Goal: Task Accomplishment & Management: Complete application form

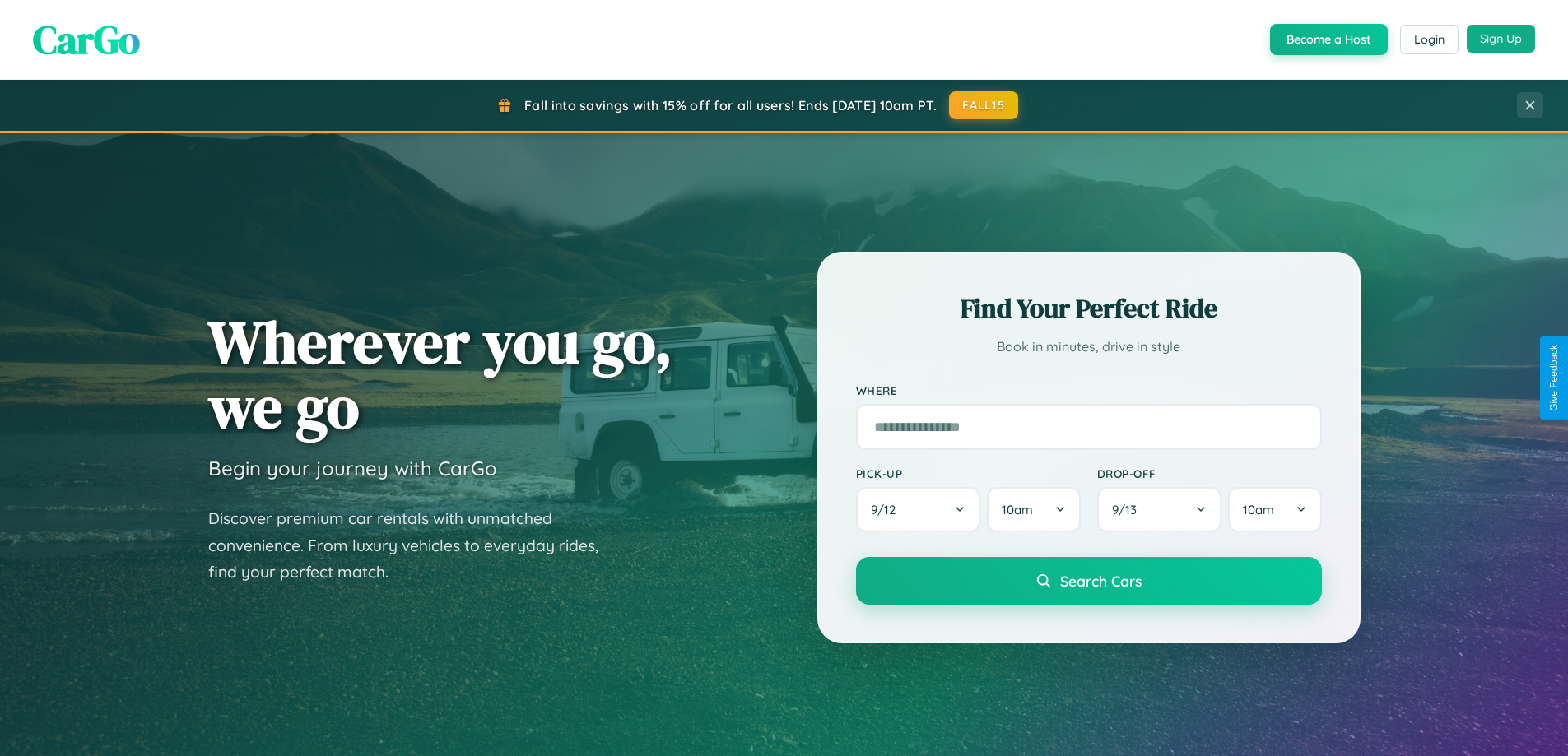
click at [1501, 38] on button "Sign Up" at bounding box center [1501, 38] width 68 height 28
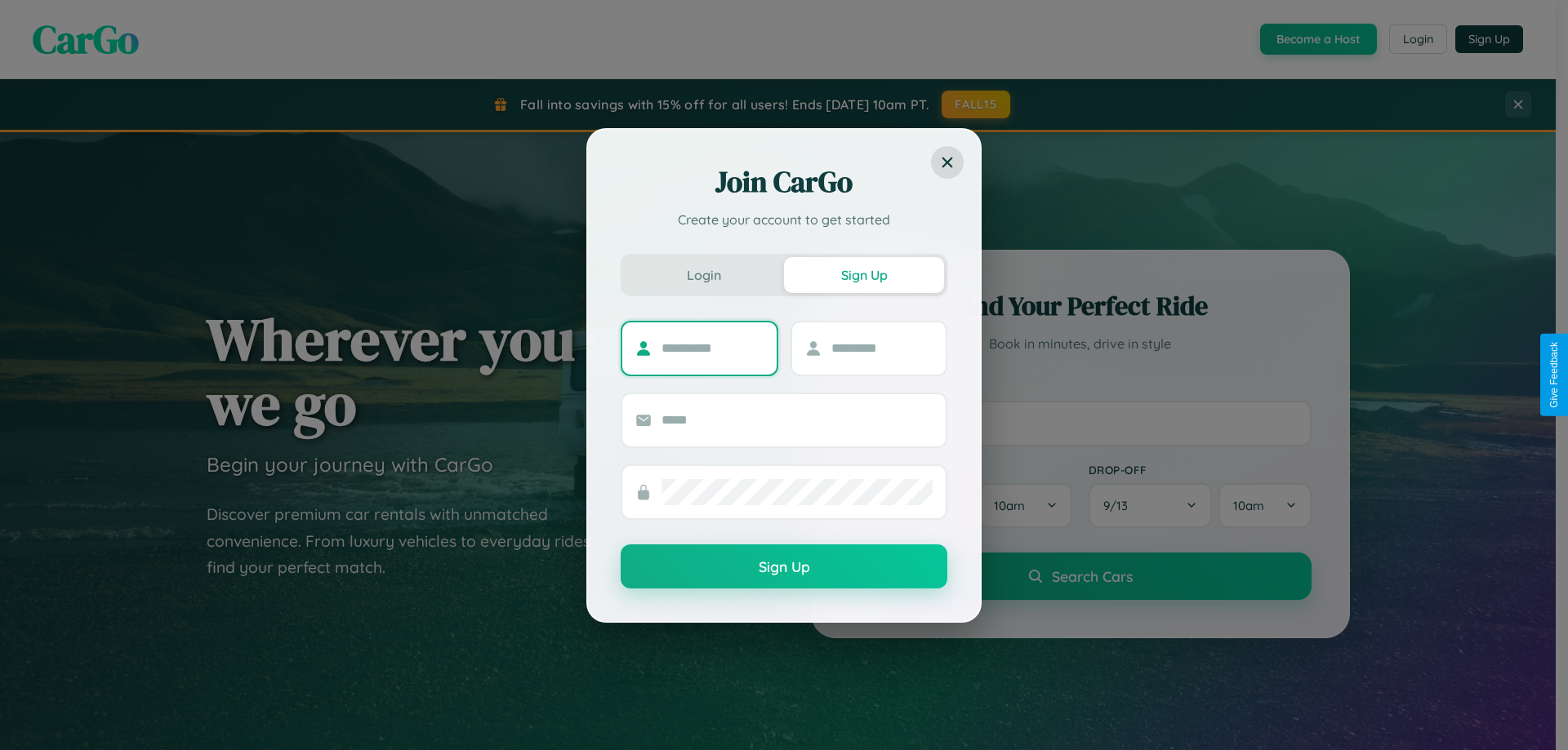
click at [712, 348] on input "text" at bounding box center [712, 348] width 102 height 26
type input "******"
click at [882, 348] on input "text" at bounding box center [882, 348] width 102 height 26
type input "******"
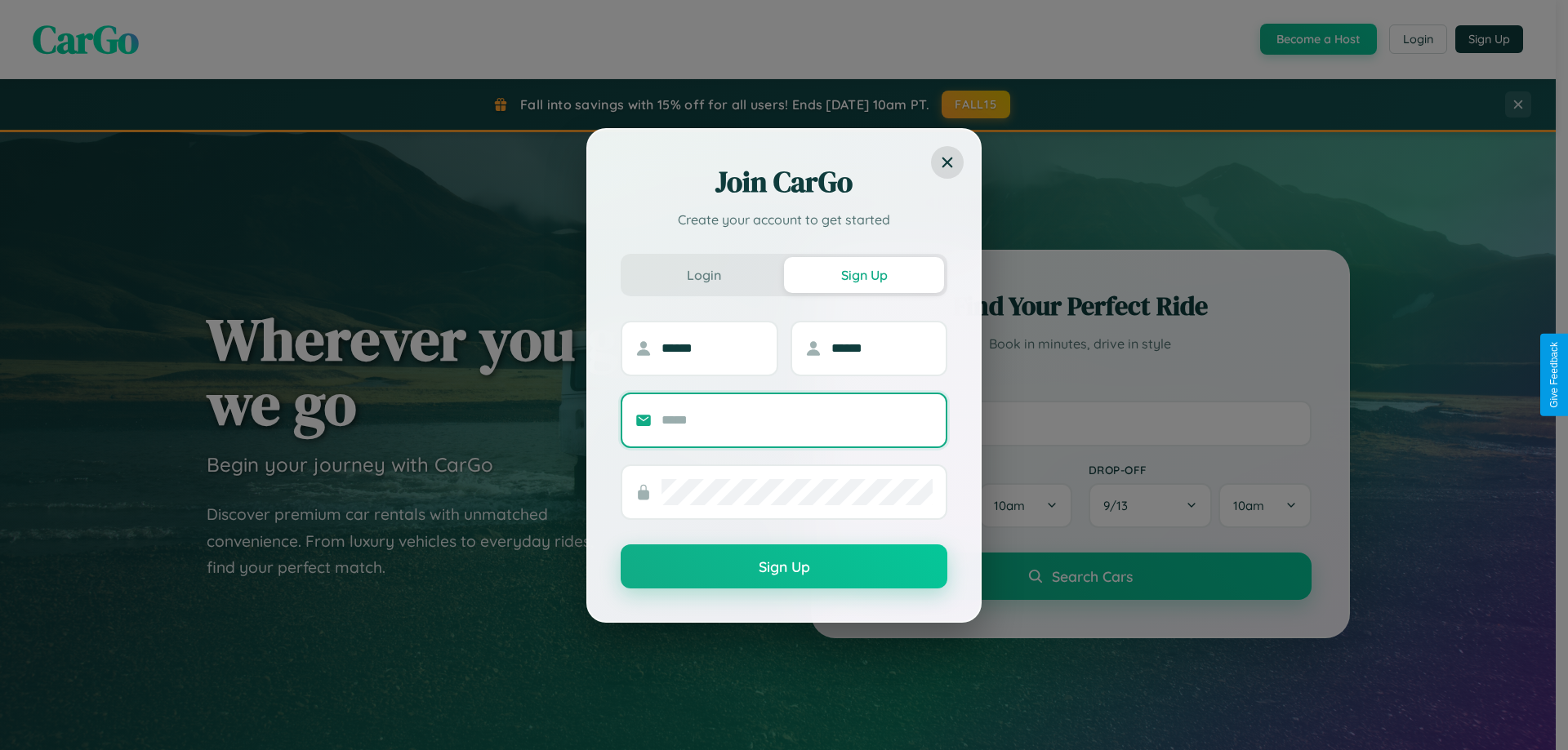
click at [797, 419] on input "text" at bounding box center [797, 420] width 271 height 26
type input "**********"
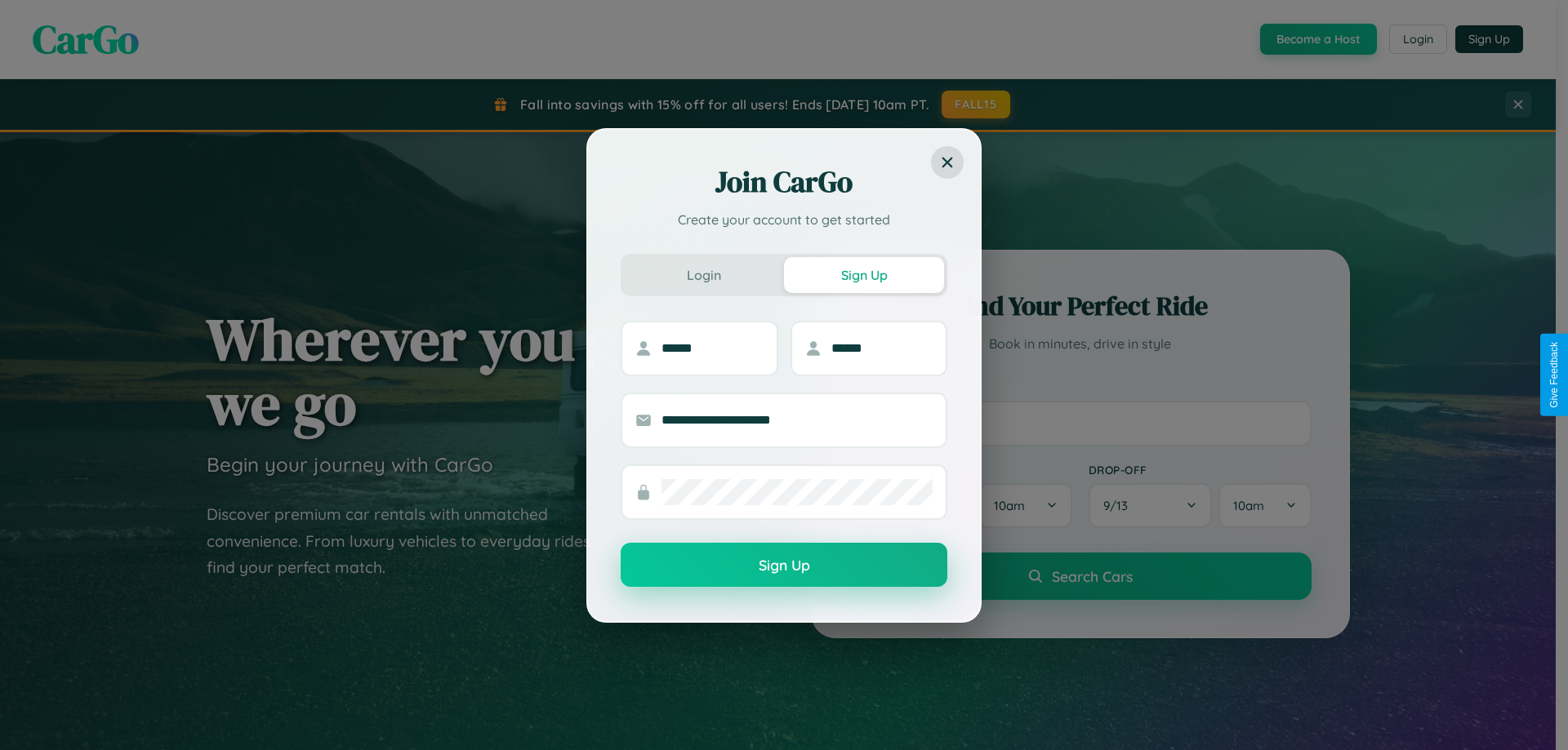
click at [784, 566] on button "Sign Up" at bounding box center [784, 565] width 327 height 44
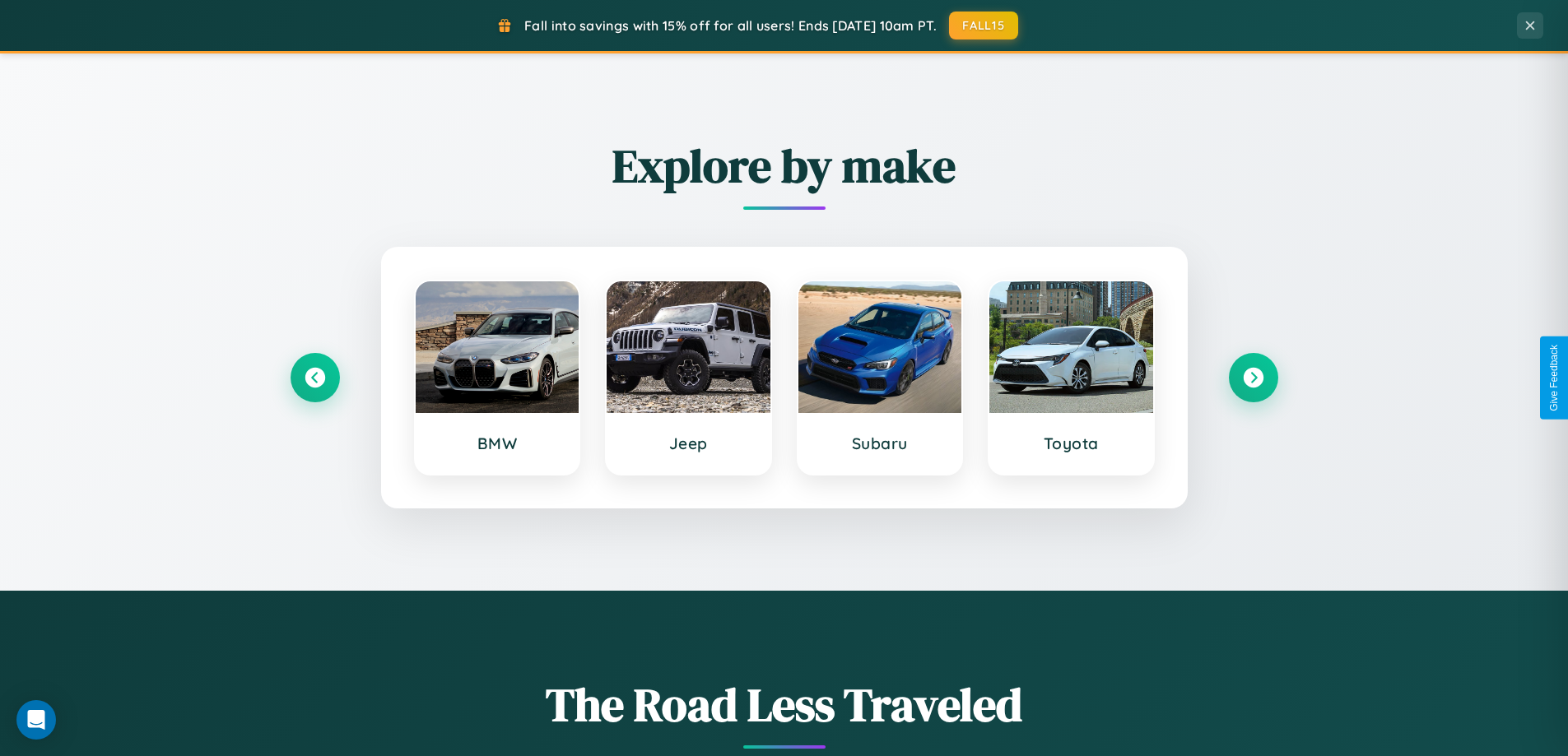
scroll to position [710, 0]
click at [1253, 378] on icon at bounding box center [1253, 378] width 22 height 22
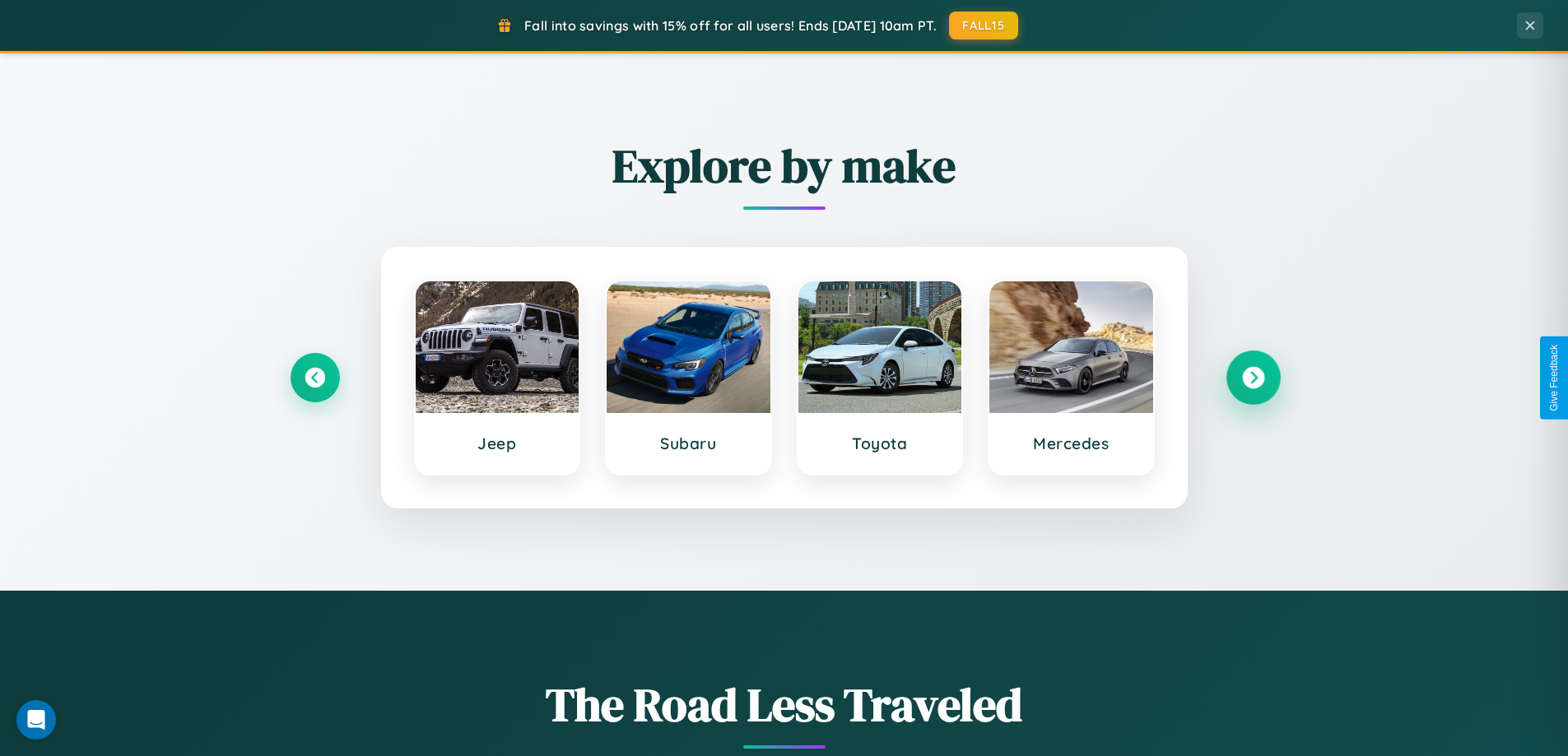
click at [1253, 378] on icon at bounding box center [1253, 378] width 22 height 22
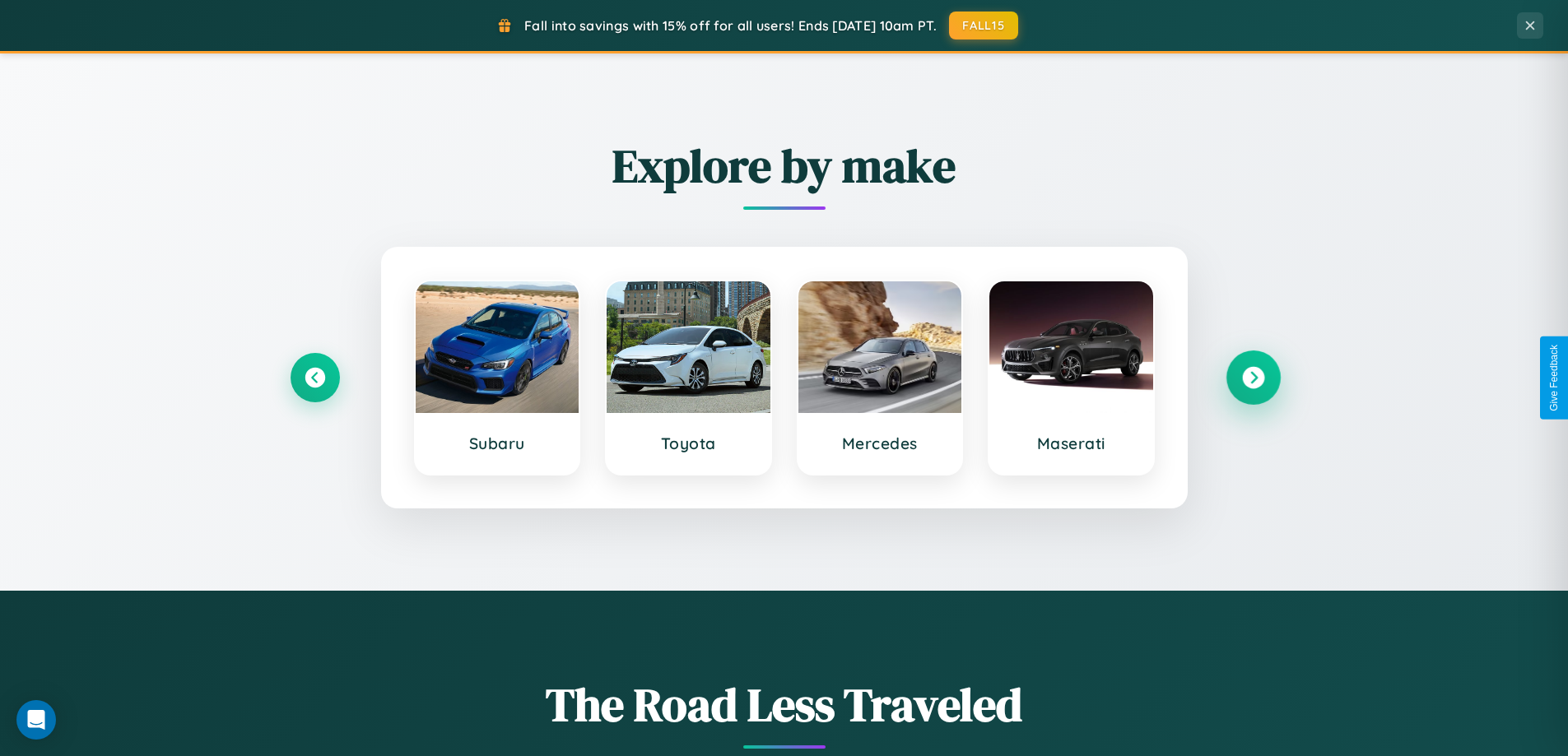
click at [1253, 378] on icon at bounding box center [1253, 378] width 22 height 22
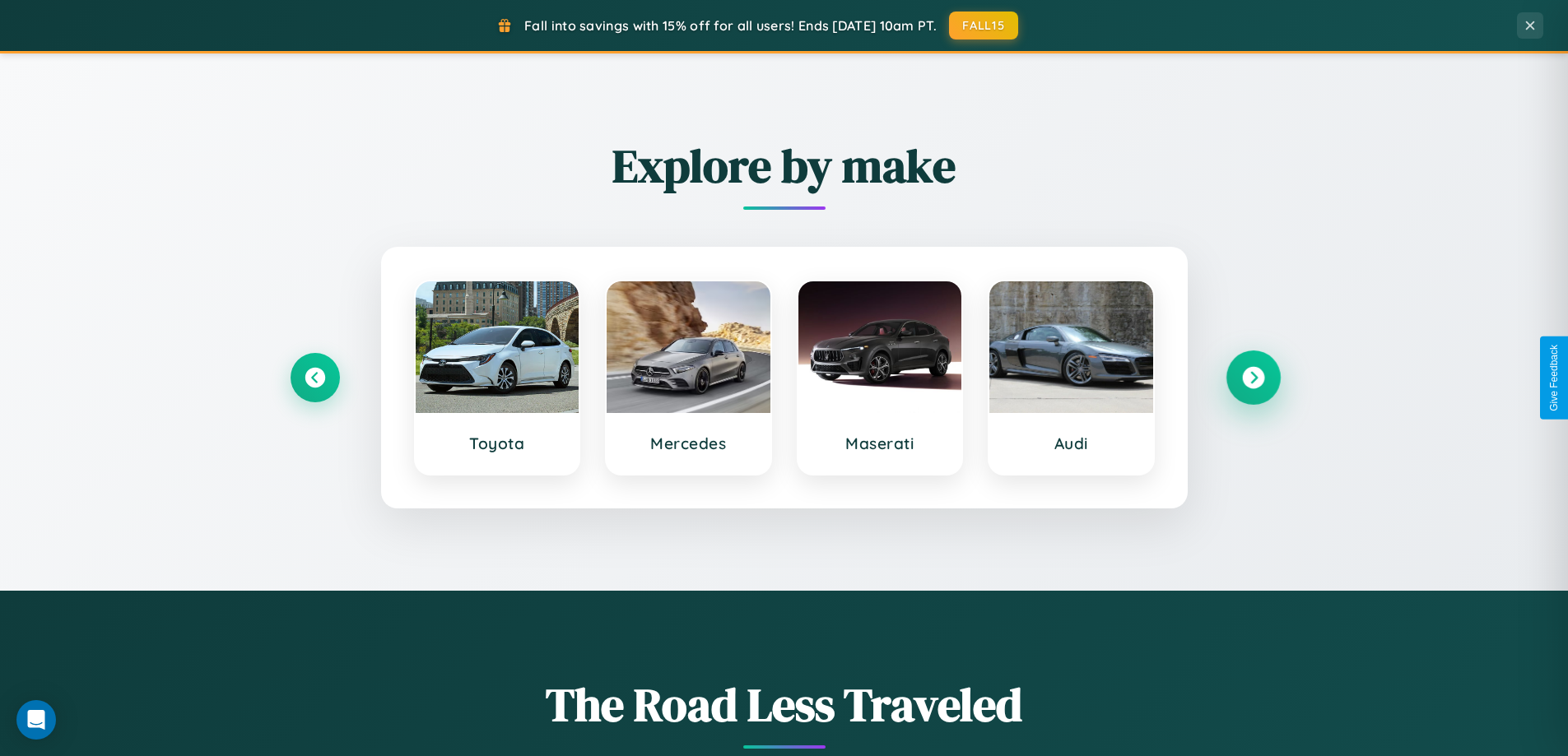
click at [1253, 378] on icon at bounding box center [1253, 378] width 22 height 22
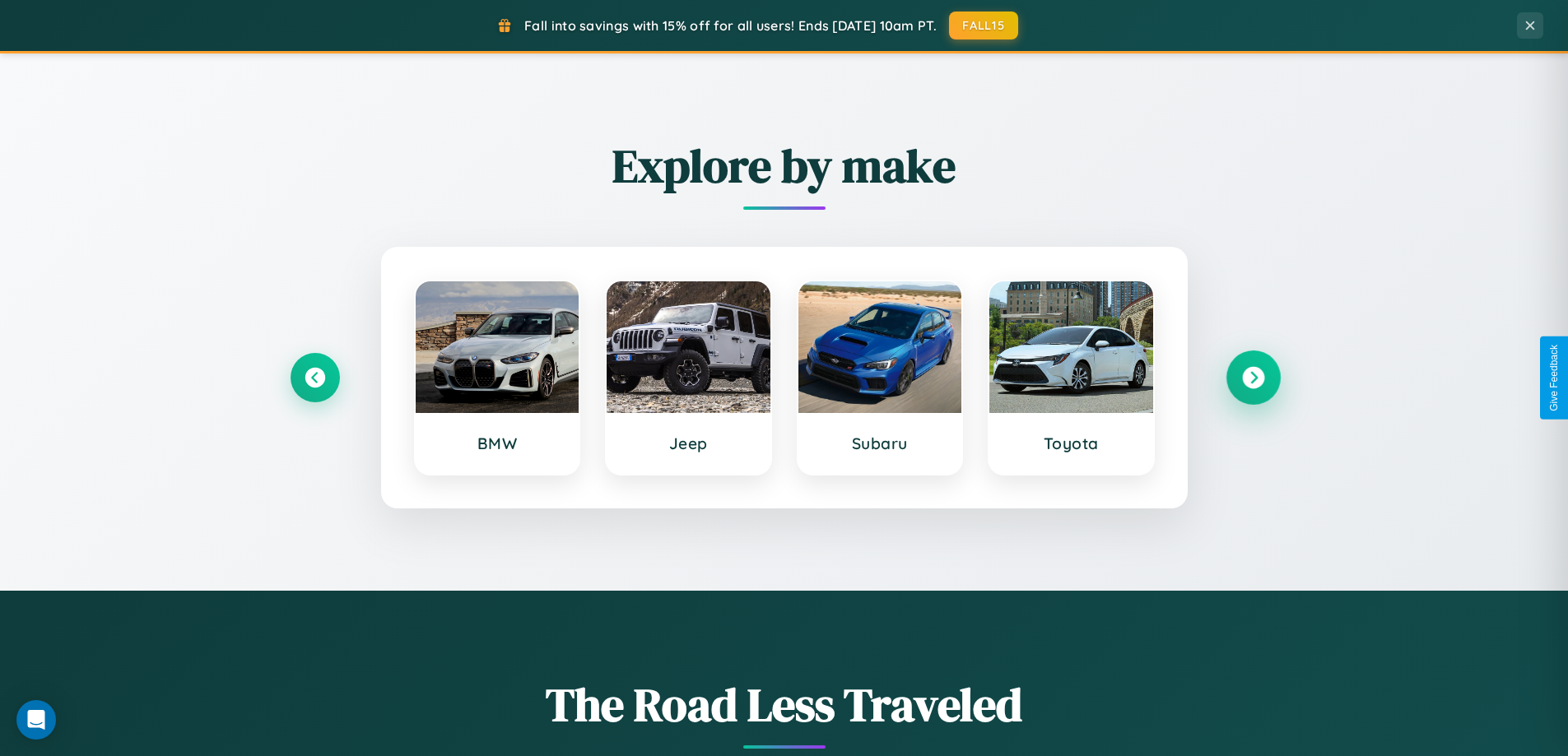
scroll to position [0, 0]
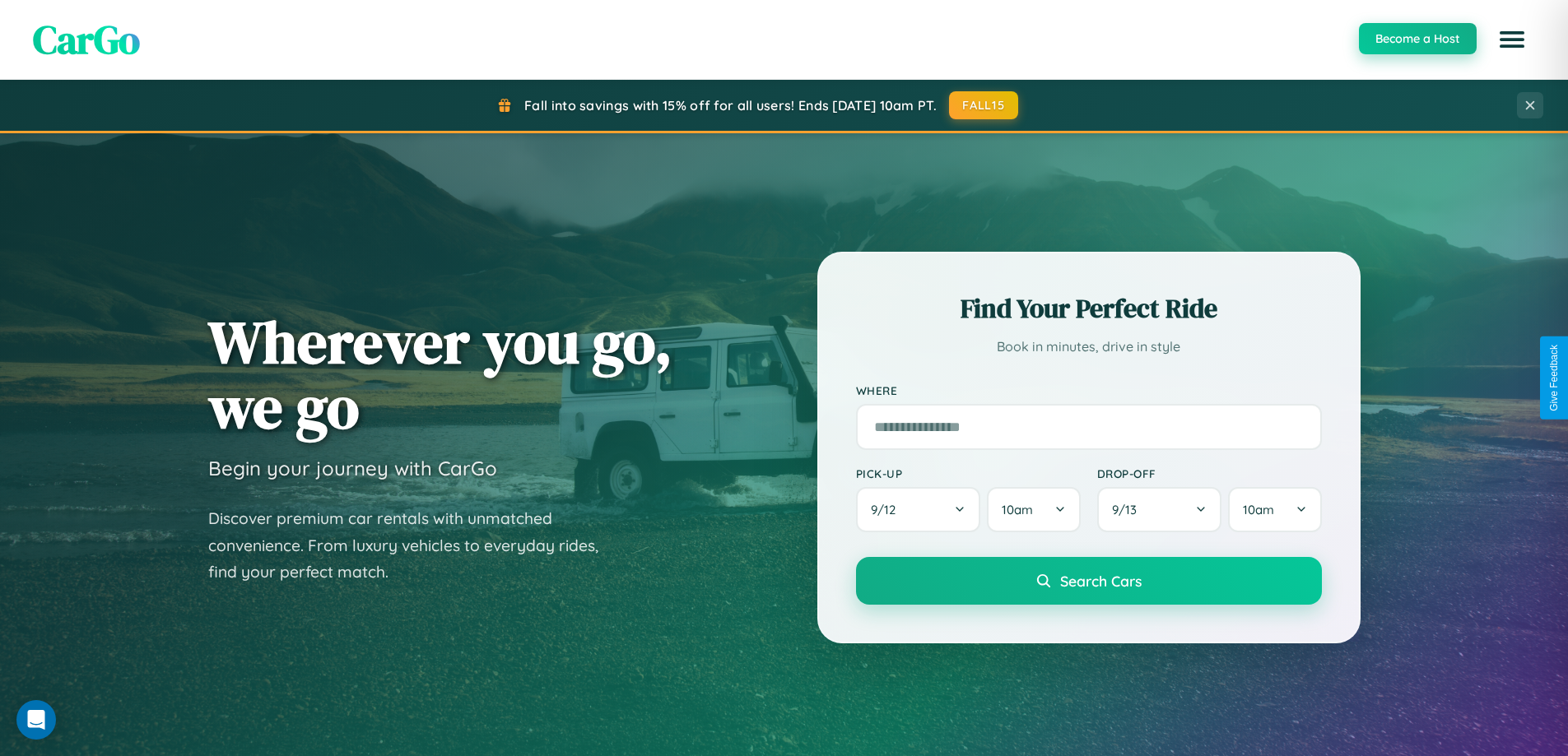
click at [1417, 39] on button "Become a Host" at bounding box center [1418, 38] width 118 height 32
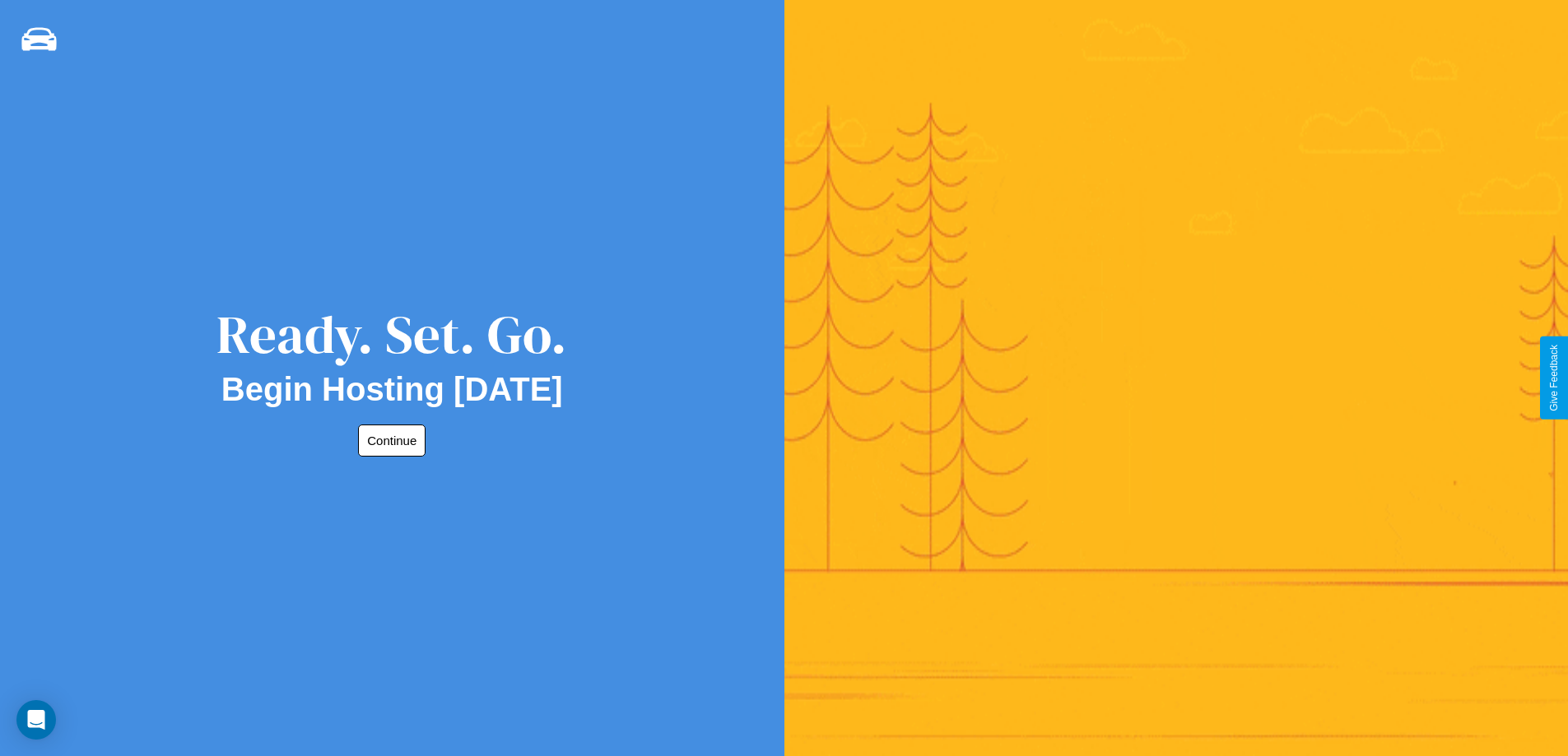
click at [388, 440] on button "Continue" at bounding box center [392, 440] width 67 height 32
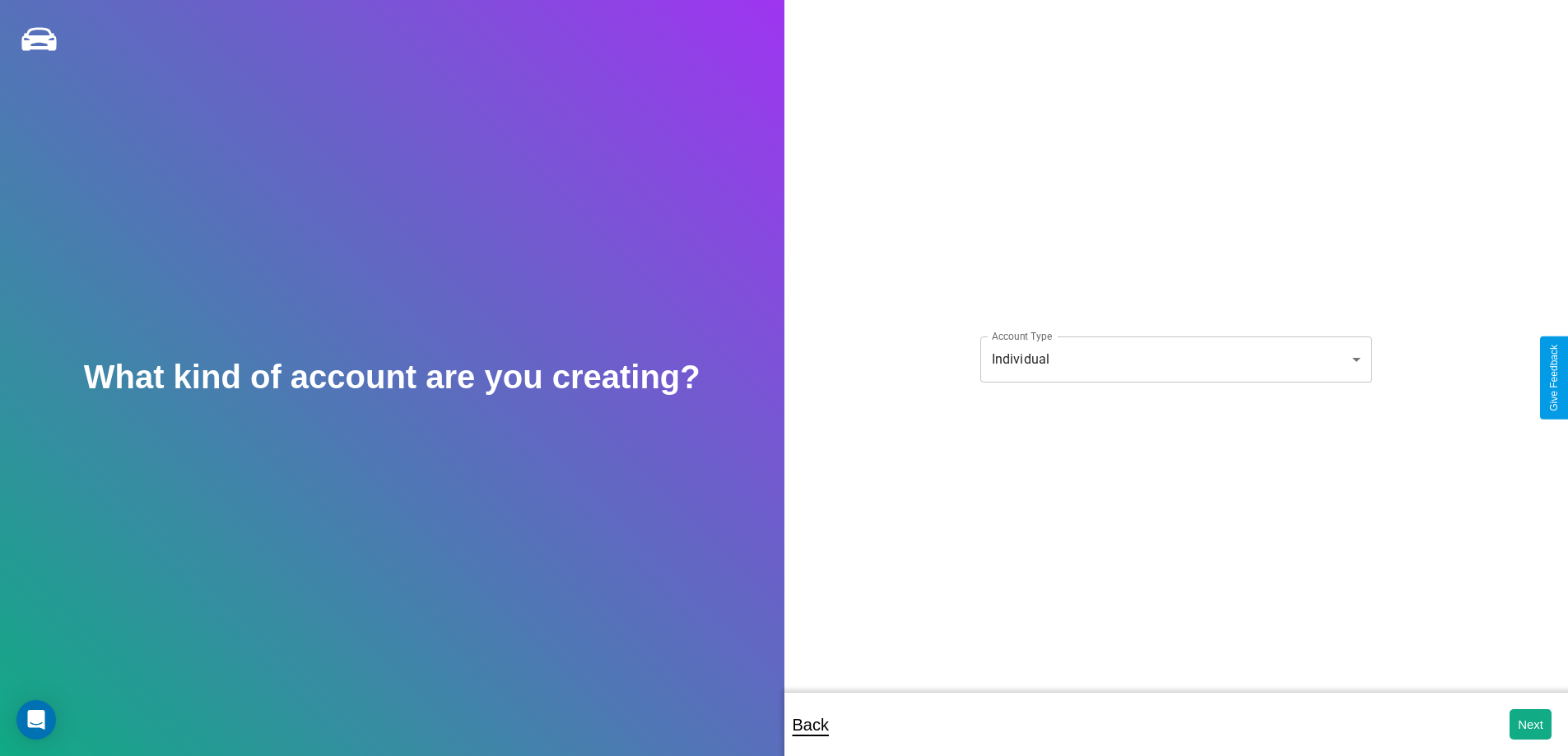
click at [1176, 359] on body "**********" at bounding box center [784, 389] width 1568 height 779
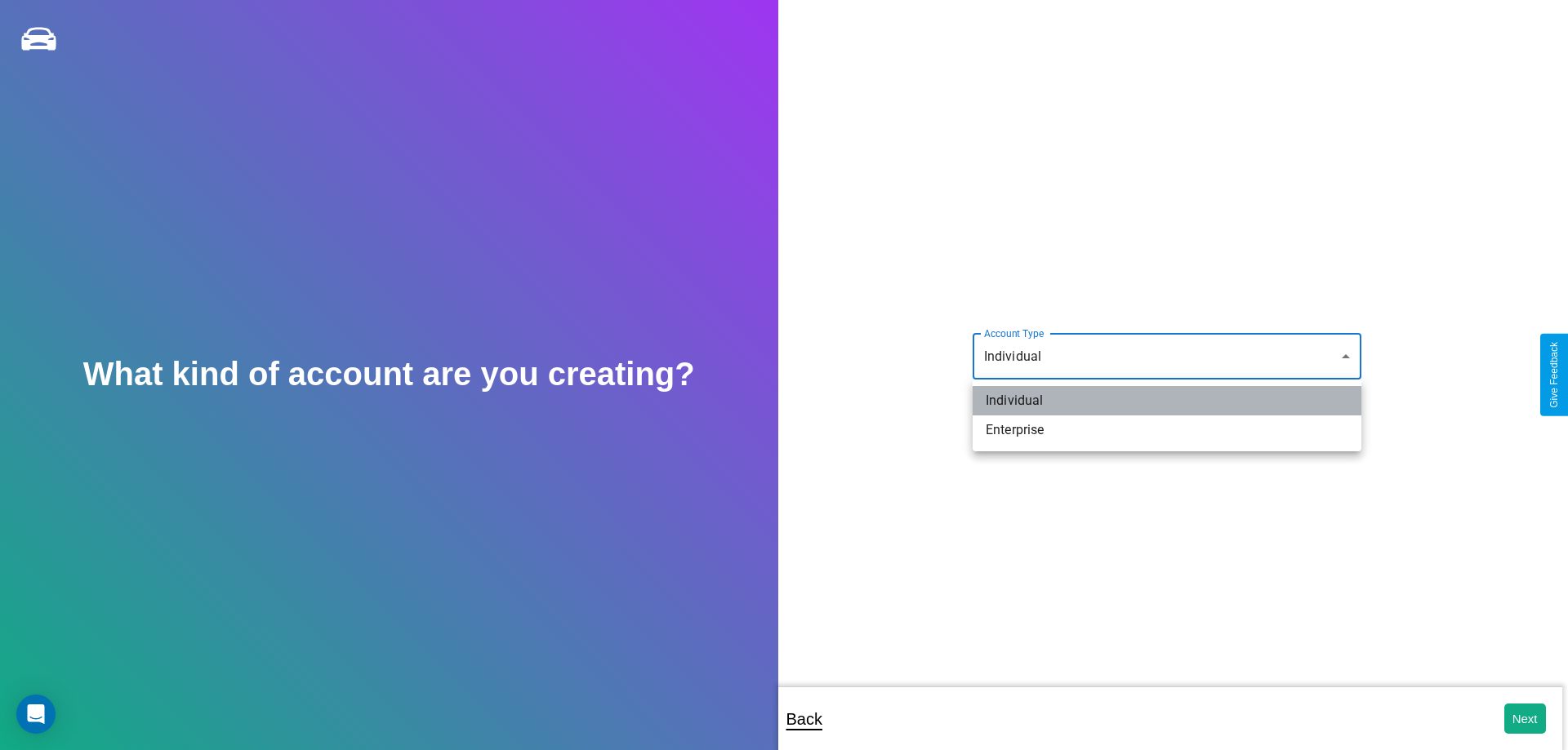
click at [1167, 401] on li "Individual" at bounding box center [1167, 400] width 389 height 30
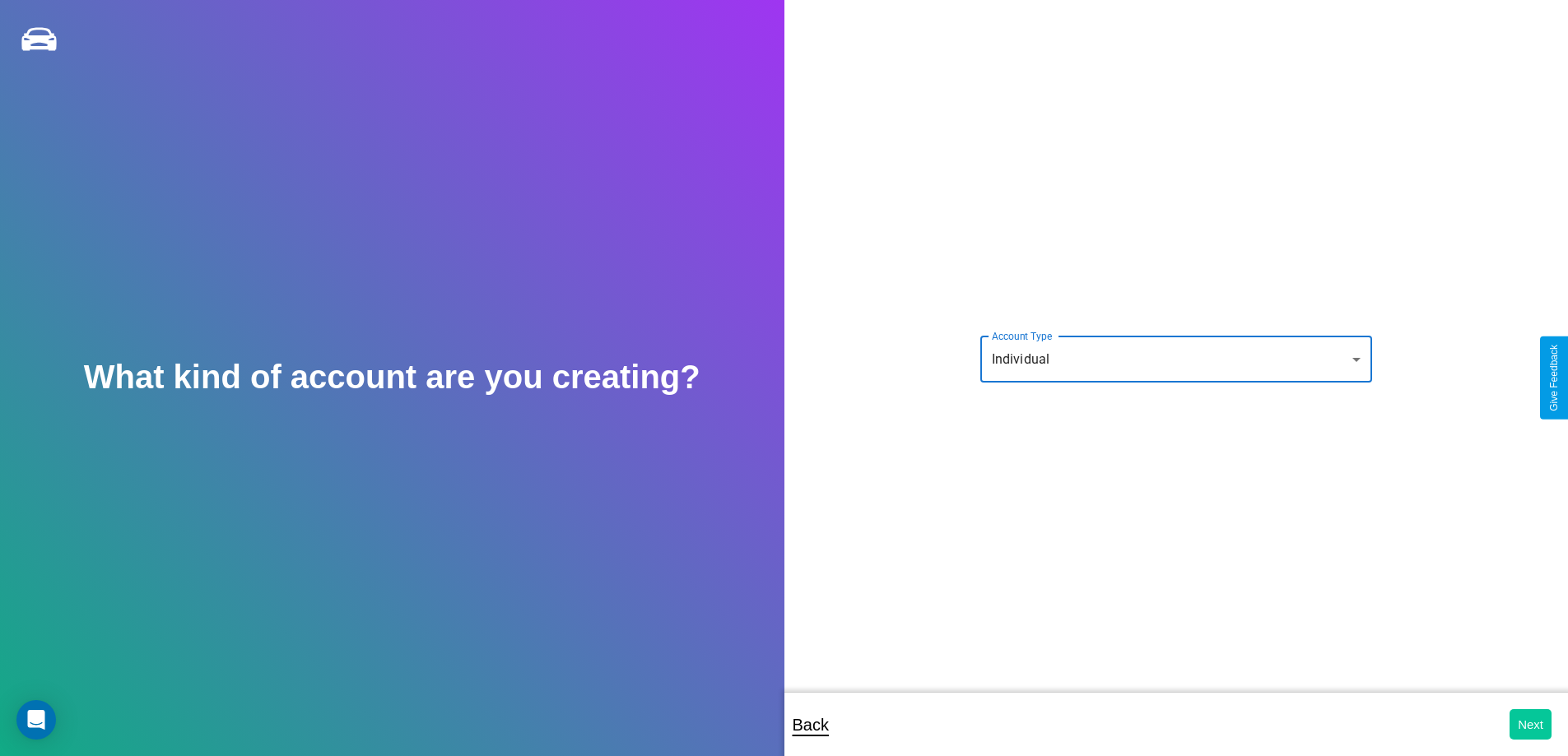
click at [1531, 724] on button "Next" at bounding box center [1531, 725] width 42 height 31
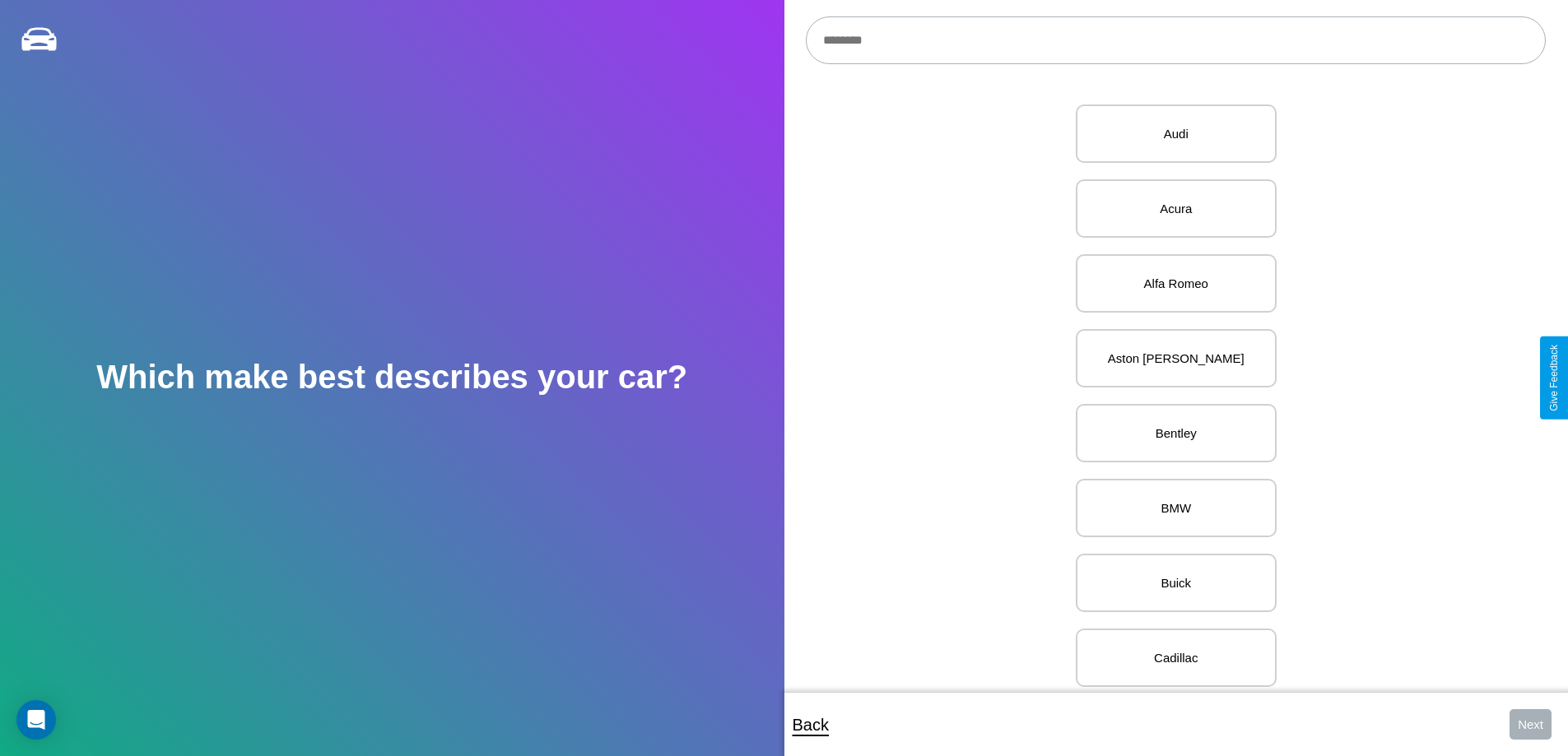
click at [1176, 40] on input "text" at bounding box center [1176, 40] width 740 height 48
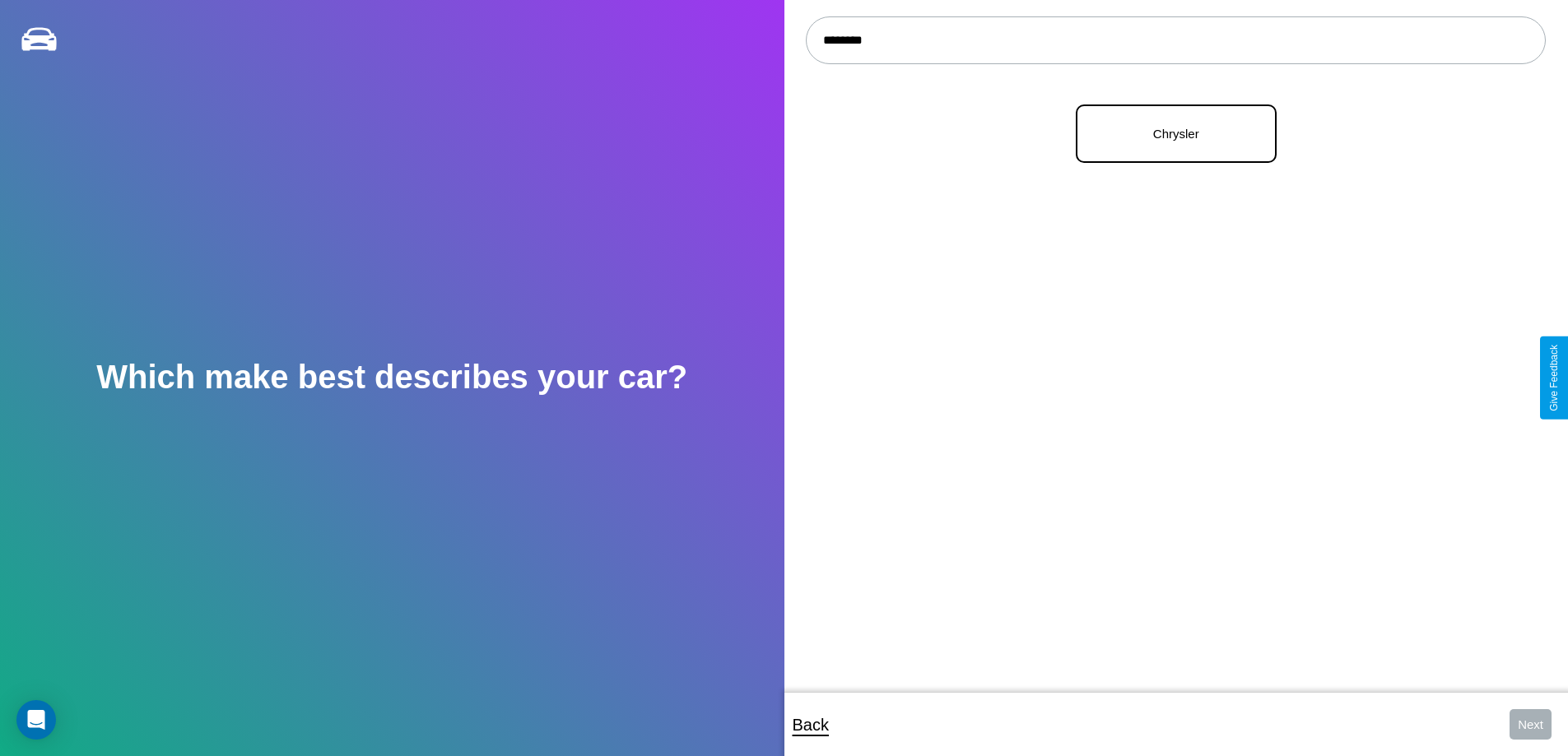
type input "********"
click at [1170, 134] on p "Chrysler" at bounding box center [1176, 134] width 164 height 22
click at [1531, 724] on button "Next" at bounding box center [1531, 725] width 42 height 31
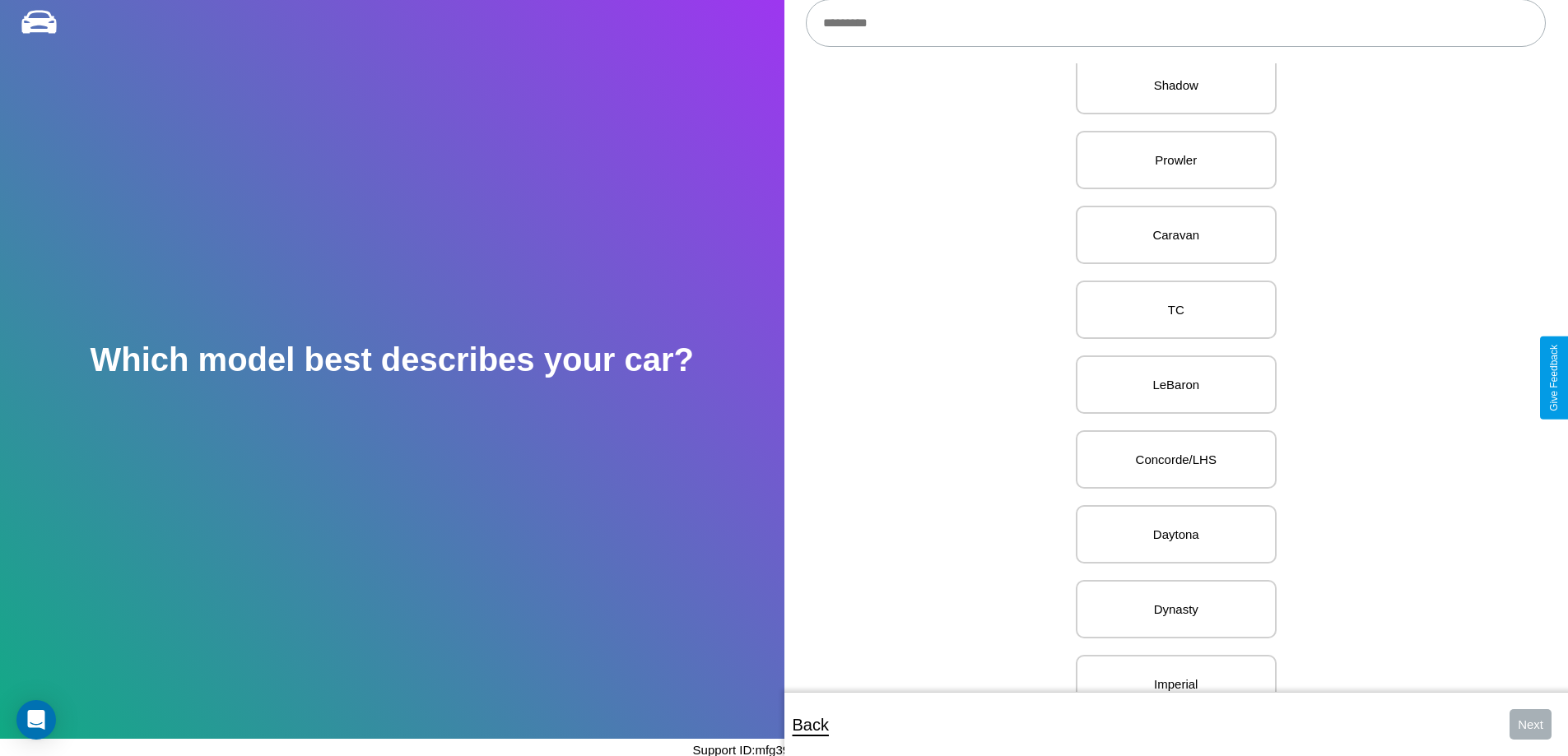
scroll to position [1462, 0]
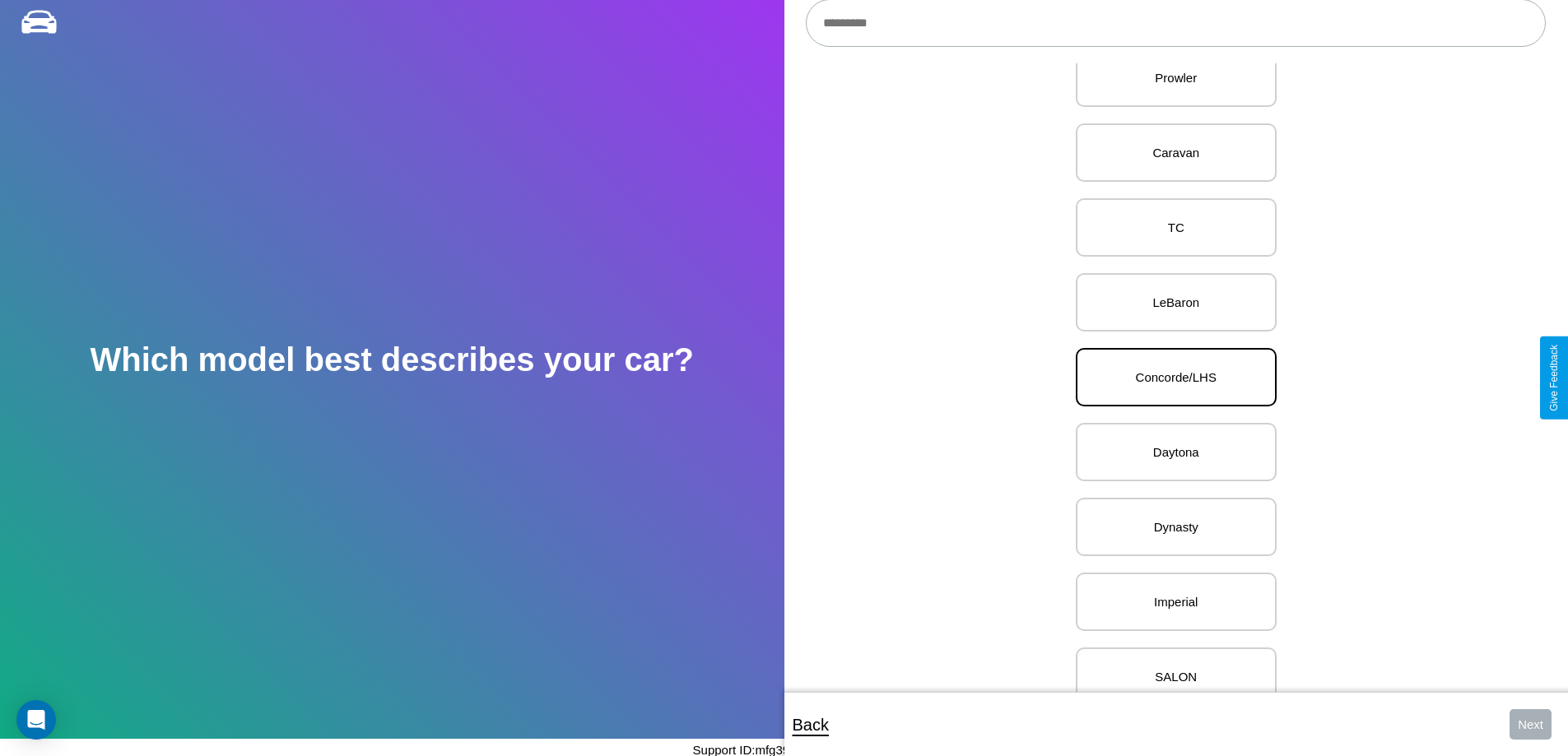
click at [1170, 378] on p "Concorde/LHS" at bounding box center [1176, 377] width 164 height 22
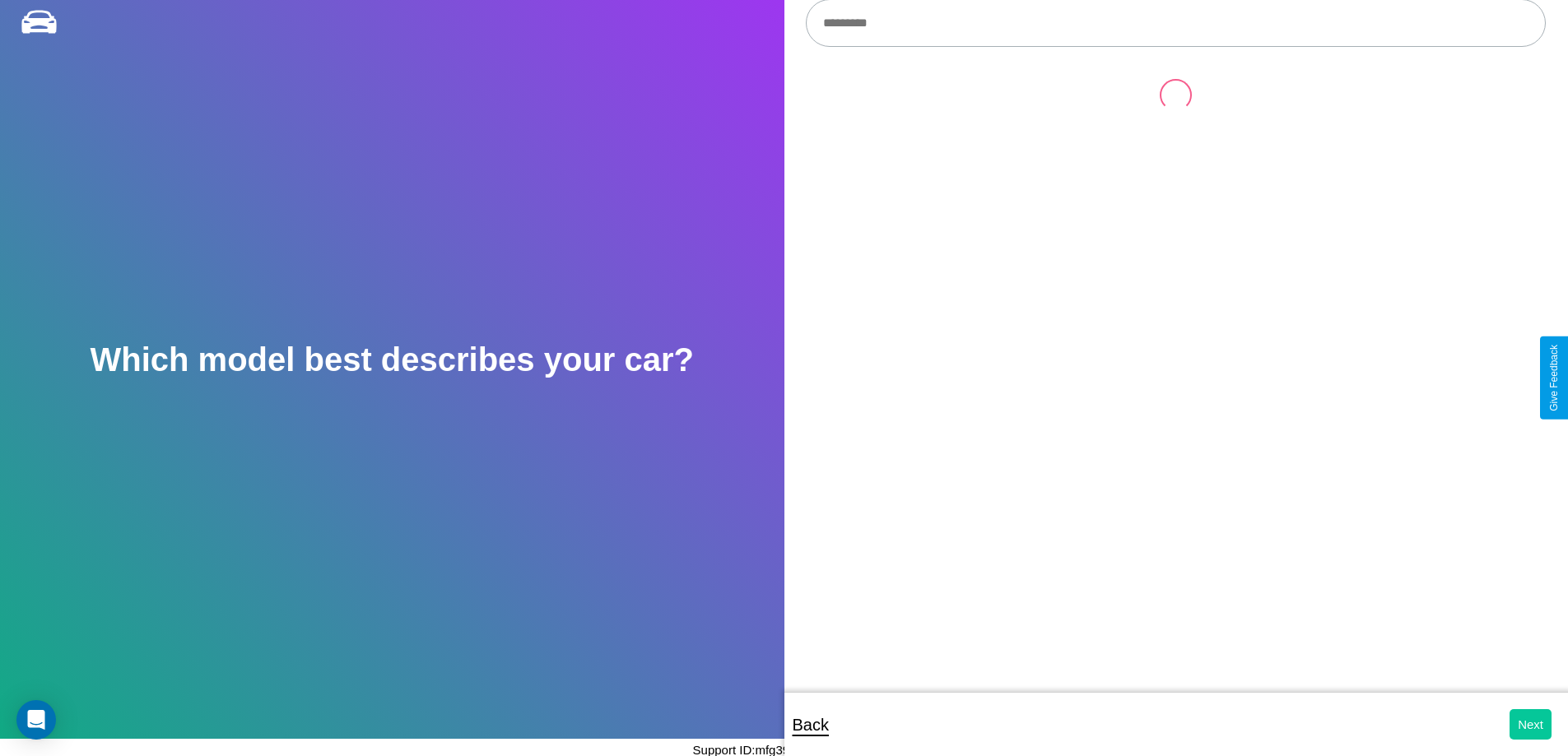
scroll to position [0, 0]
click at [1531, 724] on button "Next" at bounding box center [1531, 725] width 42 height 31
